Goal: Use online tool/utility: Utilize a website feature to perform a specific function

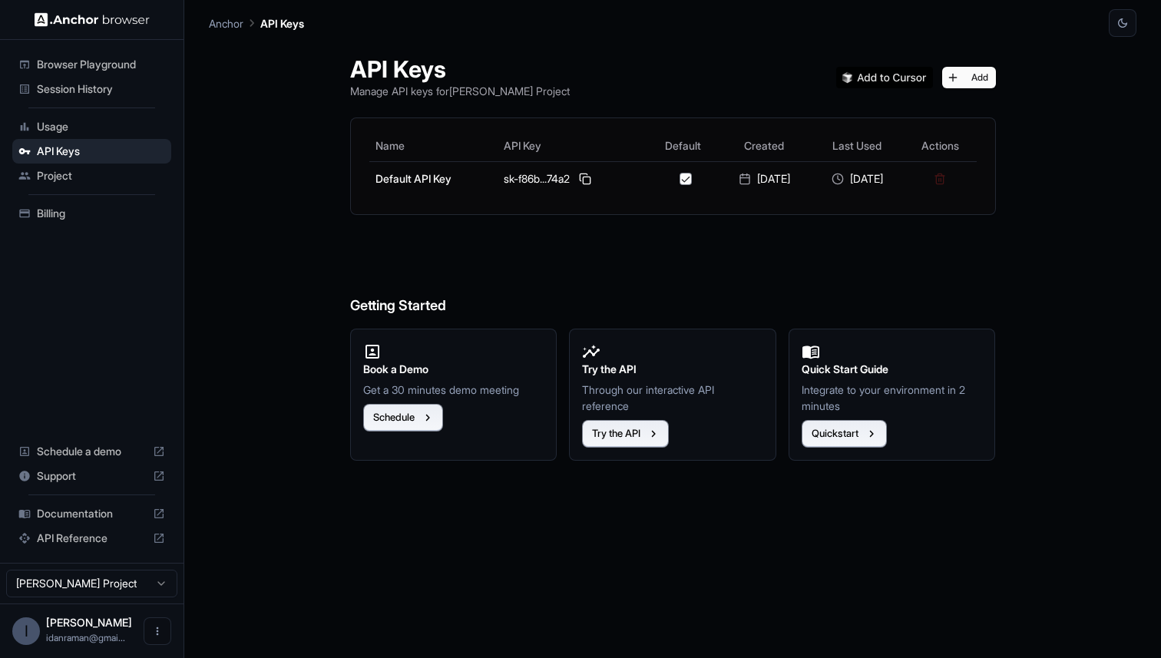
click at [113, 74] on div "Browser Playground" at bounding box center [91, 64] width 159 height 25
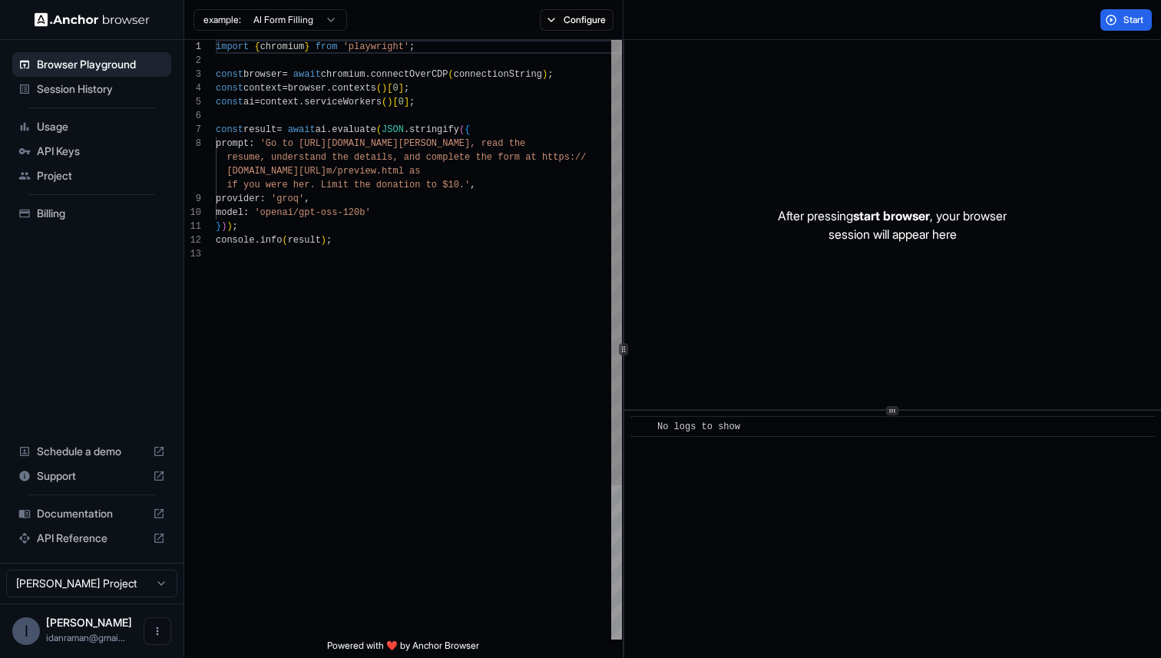
scroll to position [97, 0]
click at [309, 142] on div "import { chromium } from 'playwright' ; const browser = await chromium . connec…" at bounding box center [419, 443] width 406 height 807
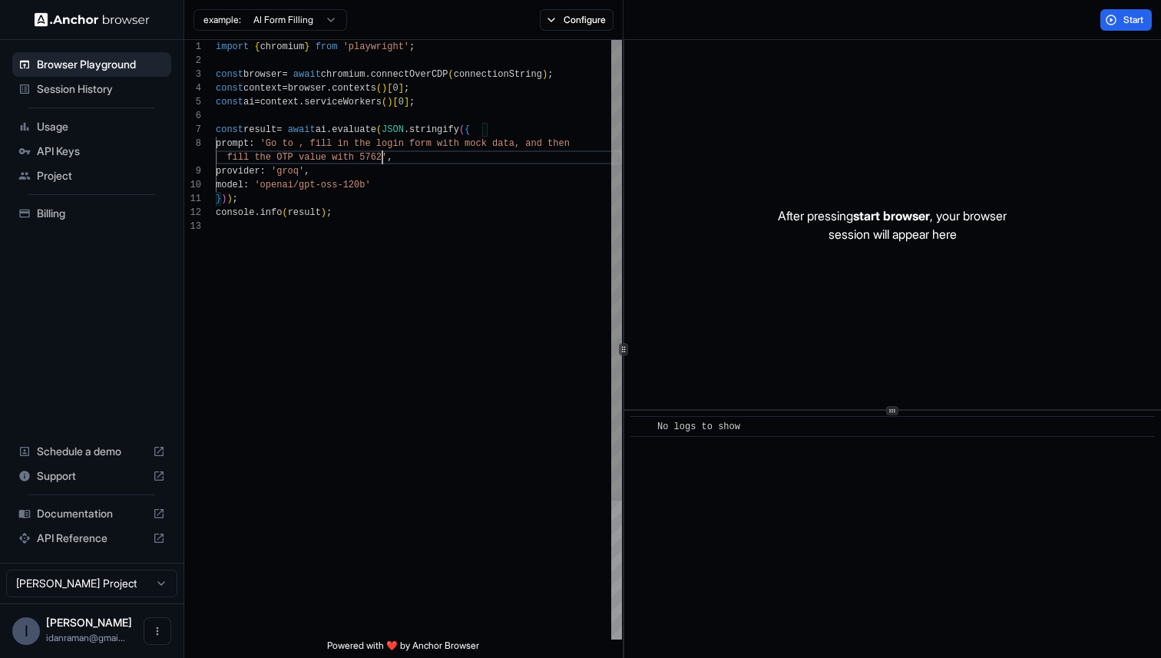
scroll to position [0, 0]
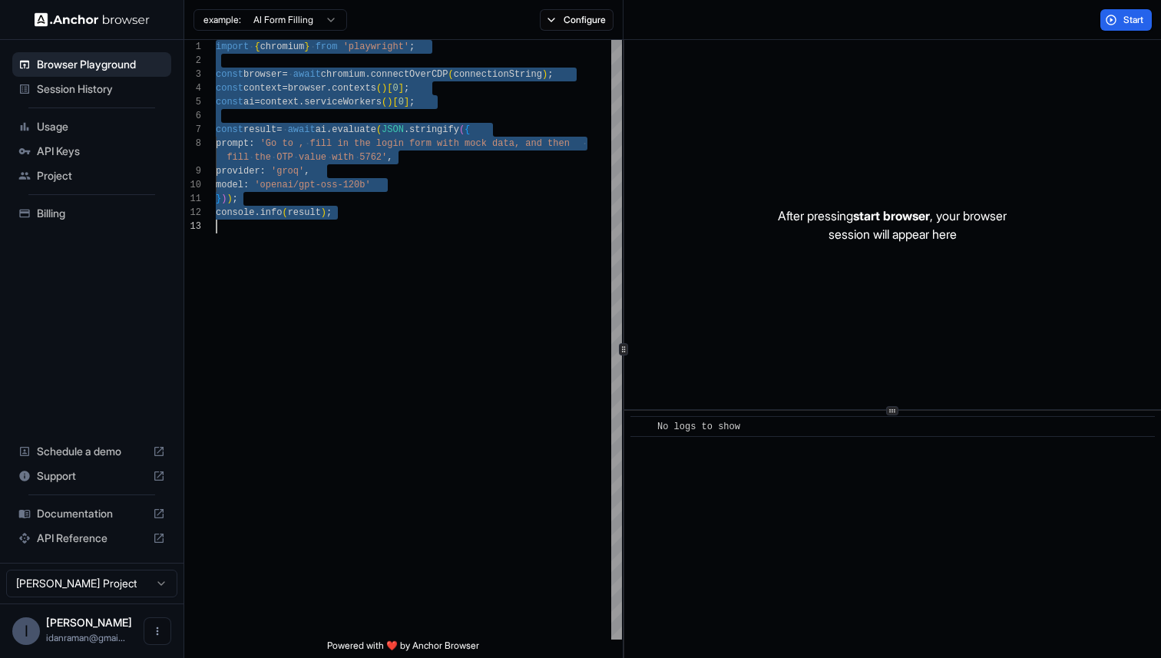
click at [370, 107] on div "import { chromium } from 'playwright' ; const browser = await chromium . connec…" at bounding box center [419, 429] width 406 height 779
click at [573, 291] on div "import { chromium } from 'playwright' ; const browser = await chromium . connec…" at bounding box center [419, 429] width 406 height 779
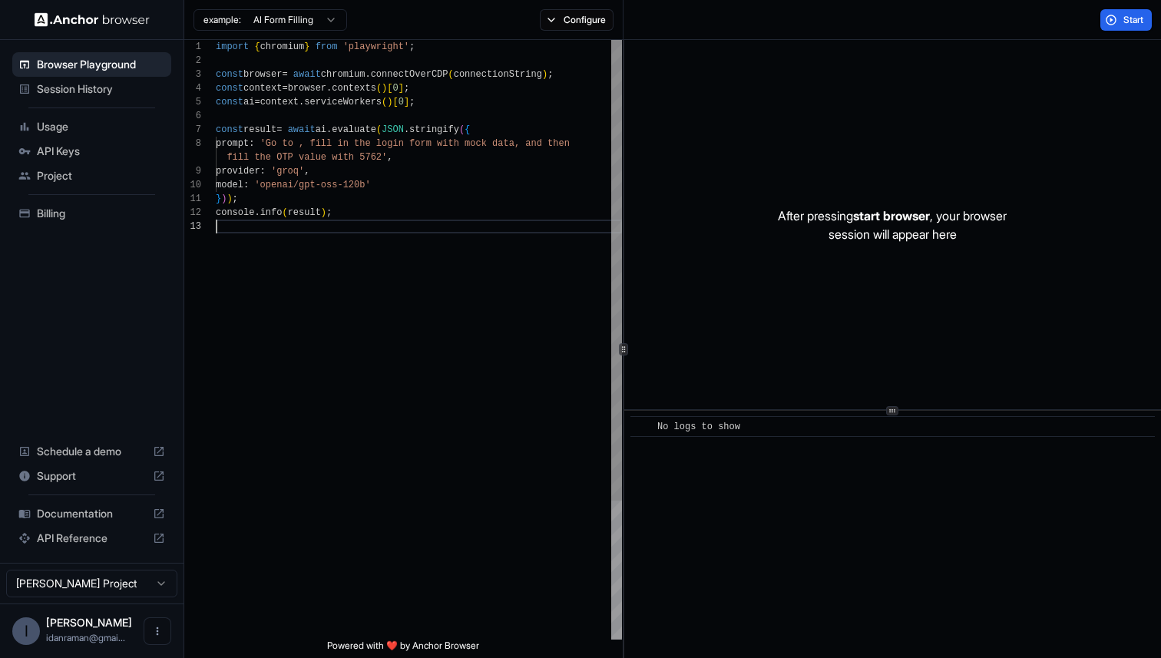
scroll to position [97, 0]
click at [312, 147] on div "import { chromium } from 'playwright' ; const browser = await chromium . connec…" at bounding box center [419, 429] width 406 height 779
type textarea "**********"
click at [1116, 17] on button "Start" at bounding box center [1125, 19] width 51 height 21
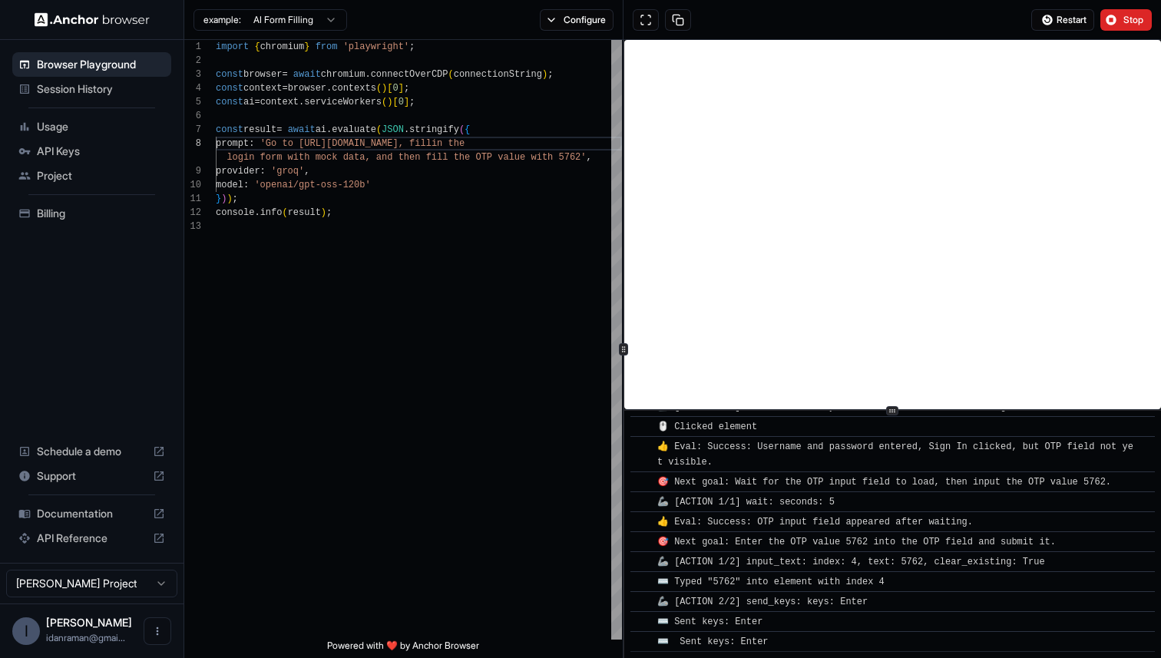
scroll to position [518, 0]
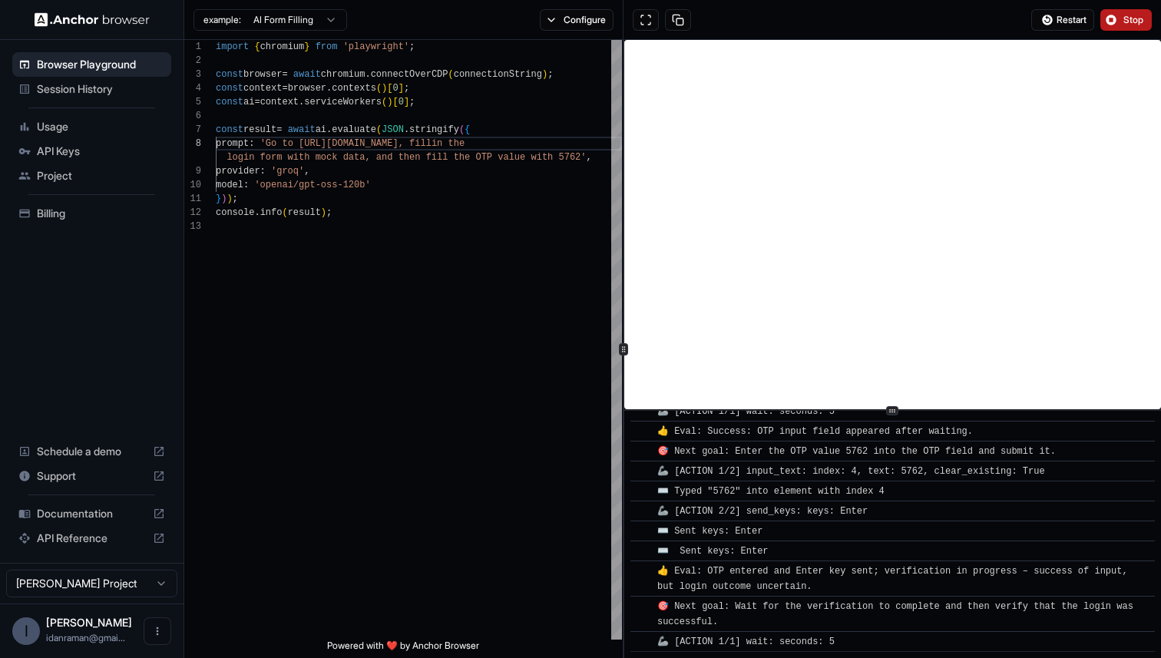
click at [1110, 21] on button "Stop" at bounding box center [1125, 19] width 51 height 21
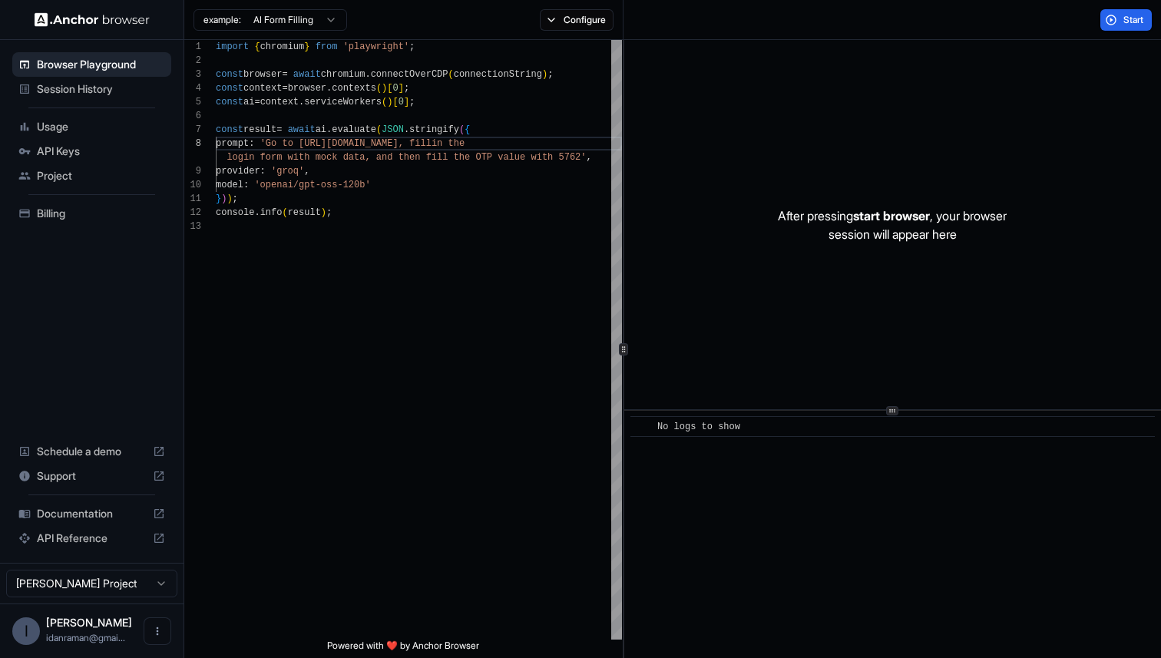
click at [93, 88] on span "Session History" at bounding box center [101, 88] width 128 height 15
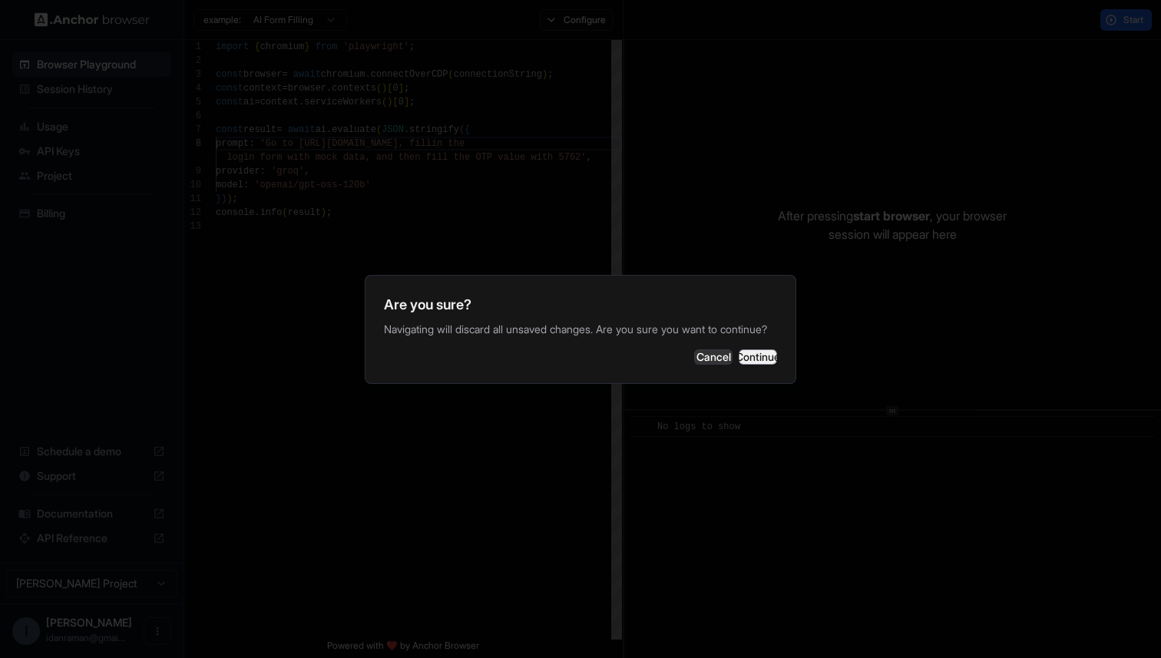
click at [739, 365] on button "Continue" at bounding box center [758, 356] width 38 height 15
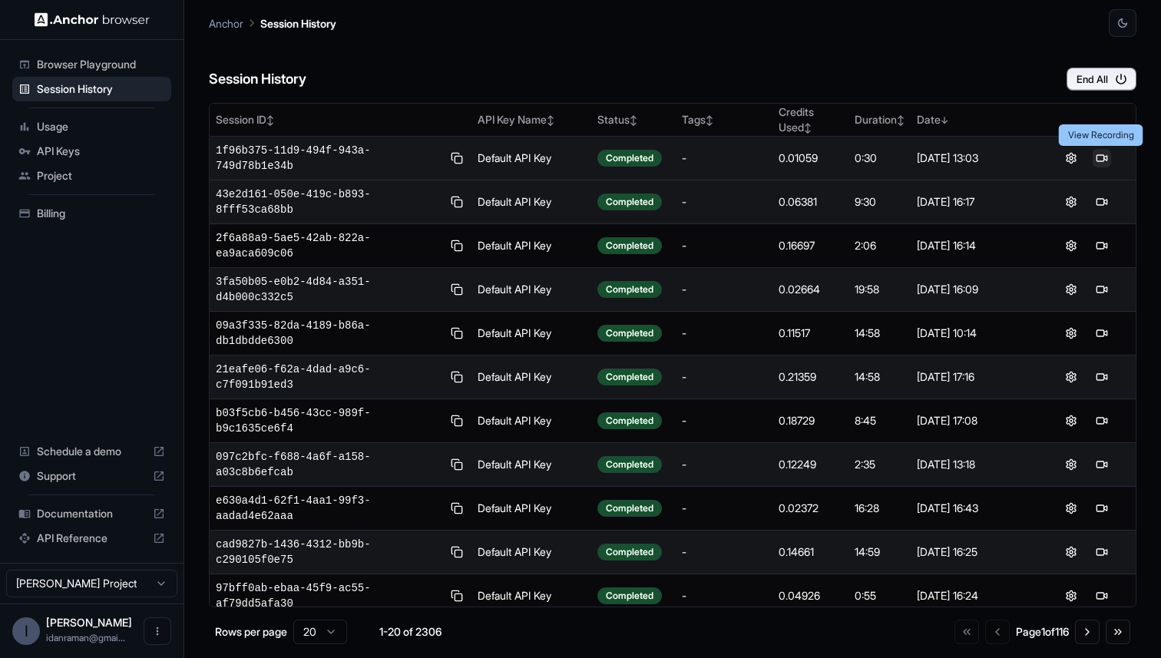
click at [1096, 161] on button at bounding box center [1102, 158] width 18 height 18
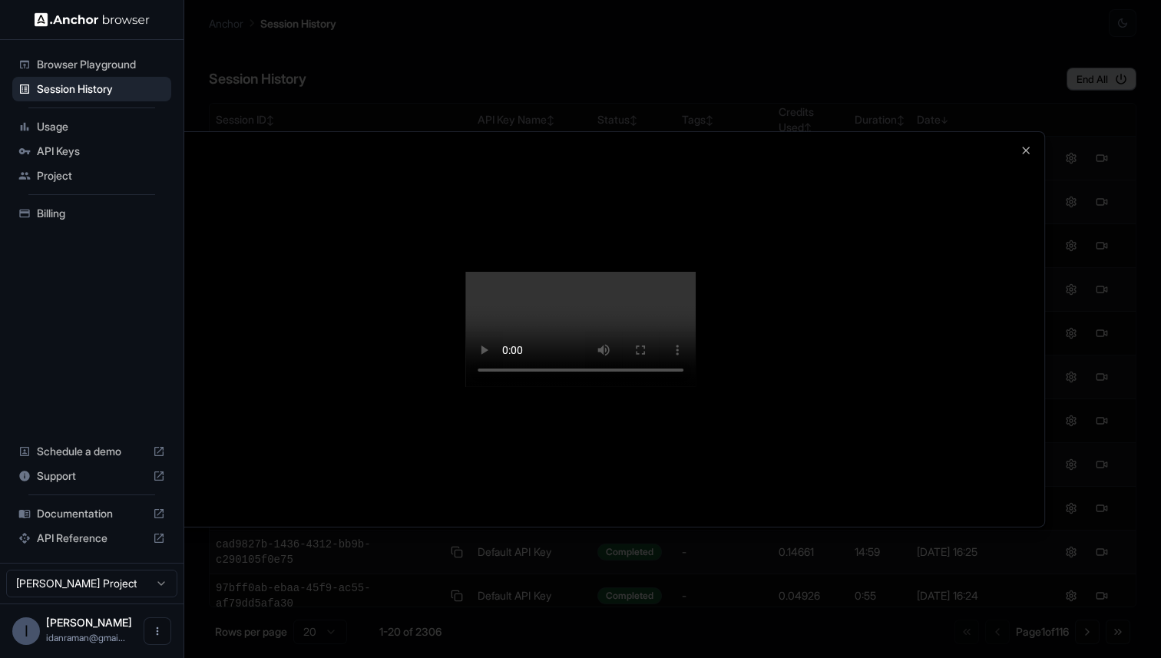
click at [134, 296] on div at bounding box center [581, 328] width 928 height 395
